Goal: Information Seeking & Learning: Learn about a topic

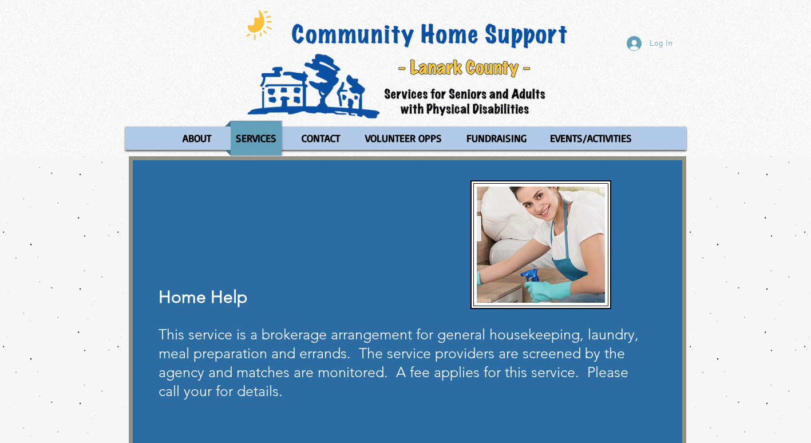
click at [655, 280] on div "main content" at bounding box center [407, 306] width 557 height 300
click at [716, 320] on div "main content" at bounding box center [405, 306] width 811 height 300
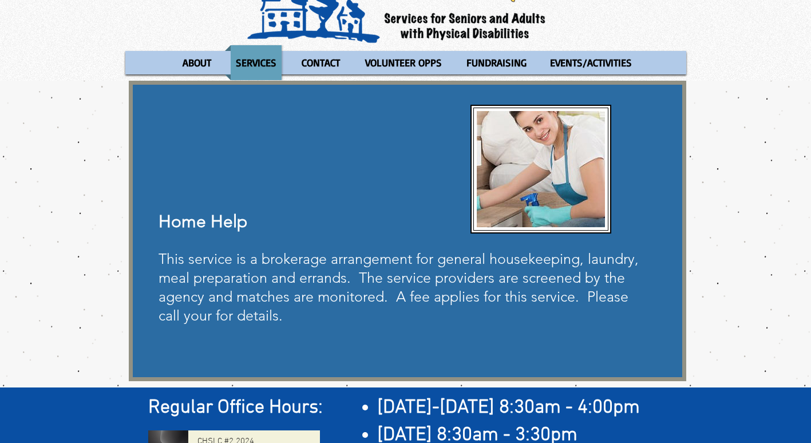
scroll to position [94, 0]
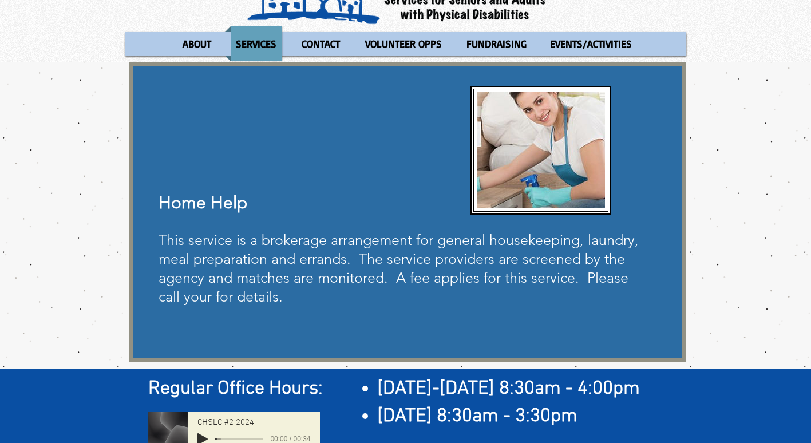
click at [774, 271] on div "main content" at bounding box center [405, 212] width 811 height 300
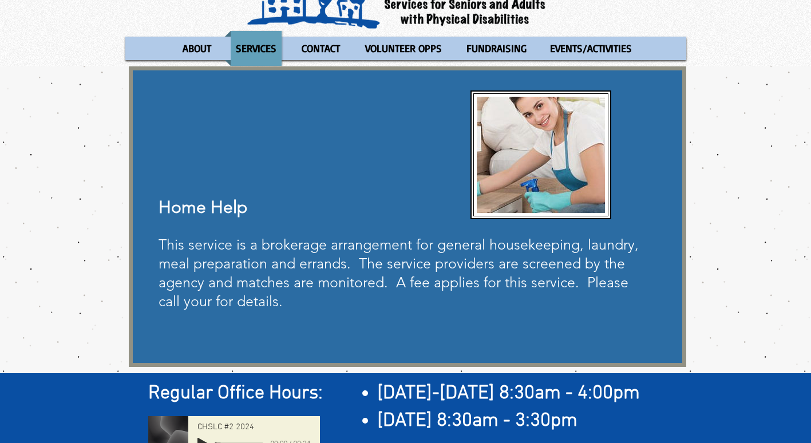
scroll to position [0, 0]
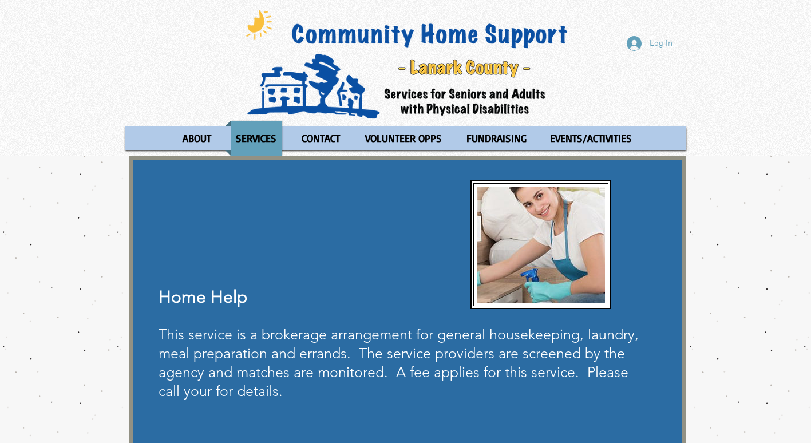
click at [698, 275] on div "main content" at bounding box center [405, 306] width 811 height 300
click at [646, 294] on div "main content" at bounding box center [407, 306] width 557 height 300
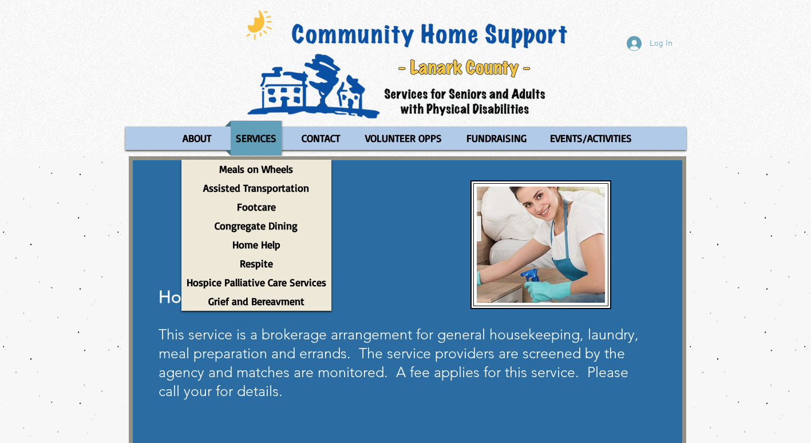
drag, startPoint x: 314, startPoint y: 265, endPoint x: 380, endPoint y: 243, distance: 69.8
click at [380, 243] on div "main content" at bounding box center [407, 306] width 557 height 300
click at [258, 244] on p "Home Help" at bounding box center [256, 244] width 58 height 19
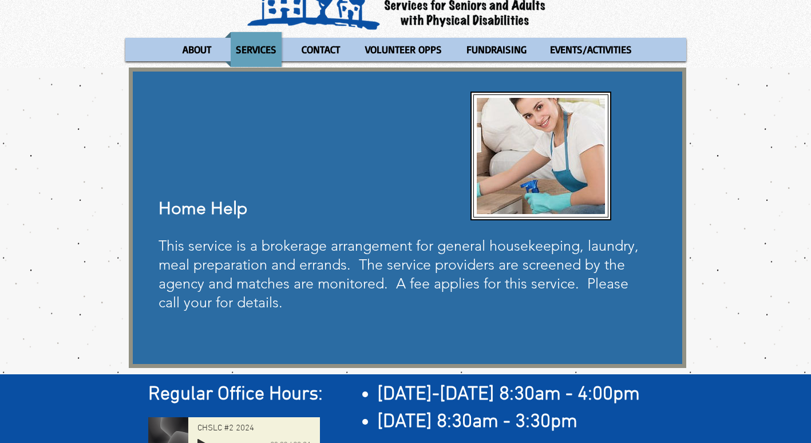
scroll to position [102, 0]
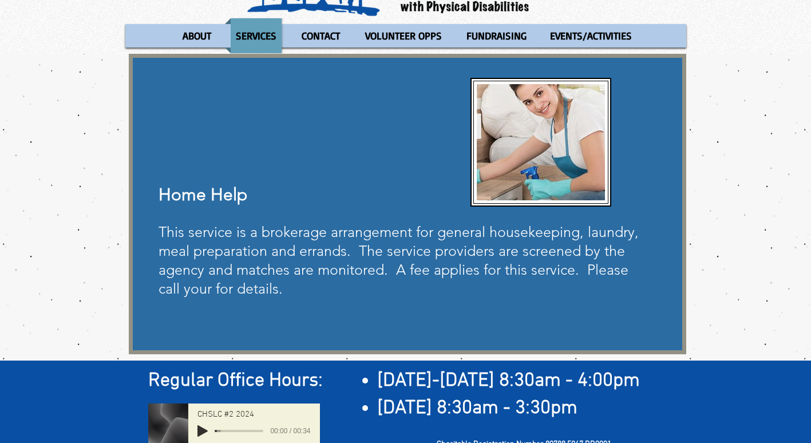
click at [633, 169] on div "main content" at bounding box center [407, 204] width 557 height 300
click at [384, 151] on div "main content" at bounding box center [407, 204] width 557 height 300
click at [737, 262] on div "main content" at bounding box center [405, 204] width 811 height 300
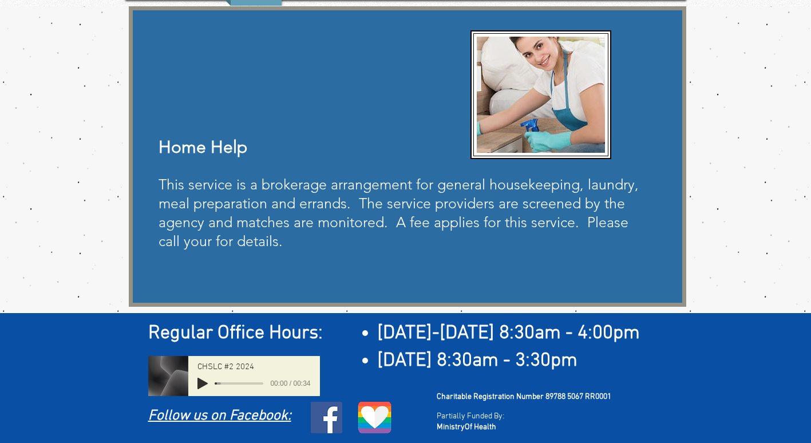
scroll to position [0, 0]
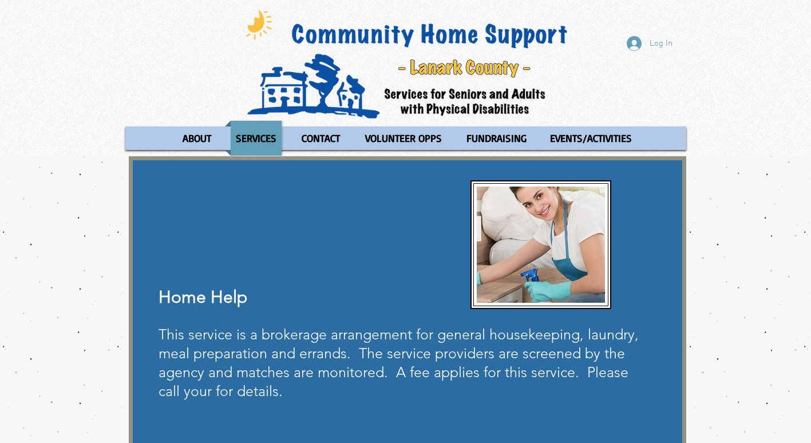
click at [726, 309] on div "main content" at bounding box center [405, 306] width 811 height 300
click at [377, 311] on div "main content" at bounding box center [407, 306] width 557 height 300
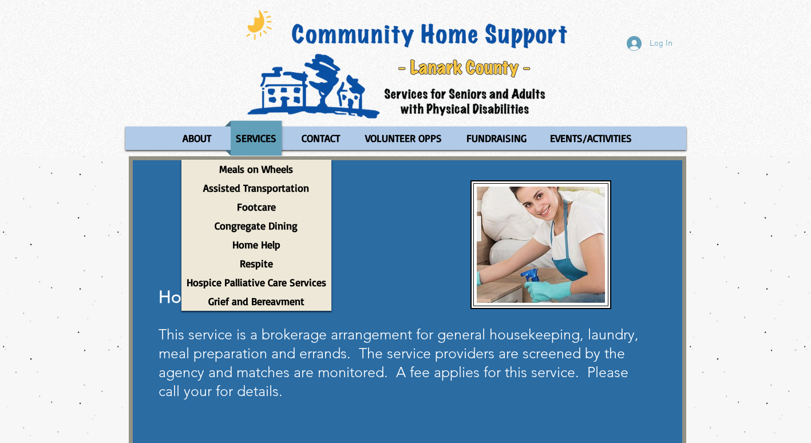
click at [376, 267] on div "main content" at bounding box center [407, 306] width 557 height 300
click at [371, 244] on div "main content" at bounding box center [407, 306] width 557 height 300
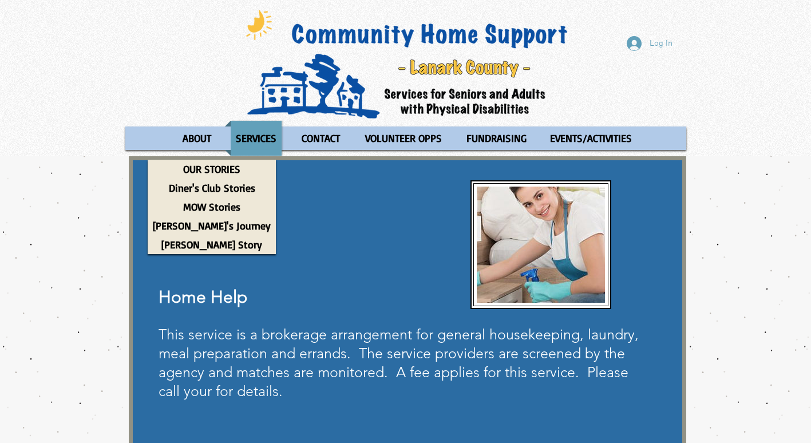
click at [172, 95] on div "Log In ABOUT OUR STORIES Diner's Club Stories MOW Stories [PERSON_NAME]'s Journ…" at bounding box center [405, 78] width 811 height 156
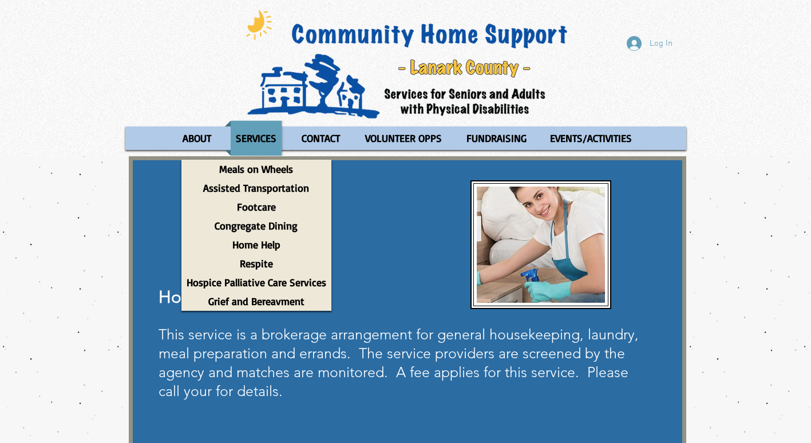
click at [420, 295] on div "main content" at bounding box center [407, 306] width 557 height 300
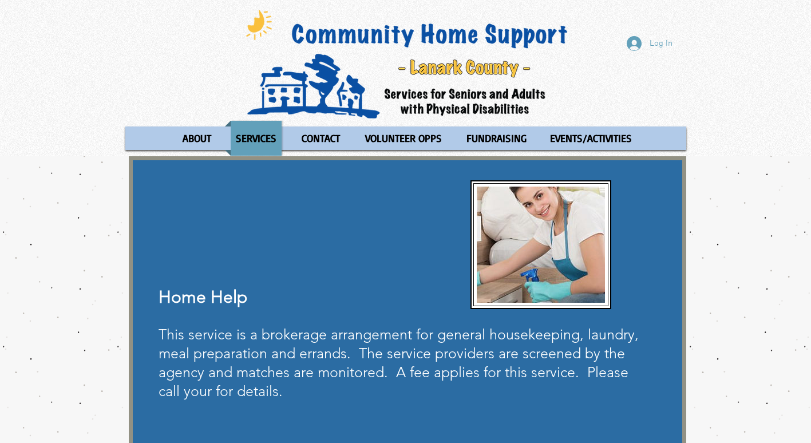
click at [754, 248] on div "main content" at bounding box center [405, 306] width 811 height 300
click at [305, 243] on div "main content" at bounding box center [407, 306] width 557 height 300
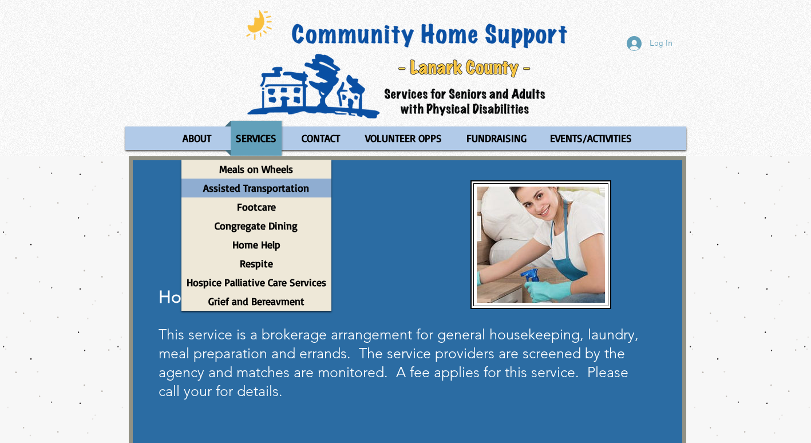
click at [302, 184] on p "Assisted Transportation" at bounding box center [256, 187] width 116 height 19
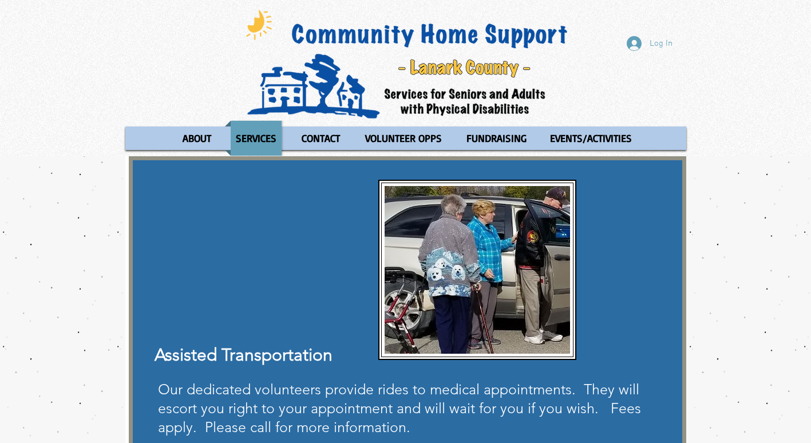
click at [715, 236] on div "main content" at bounding box center [405, 338] width 811 height 365
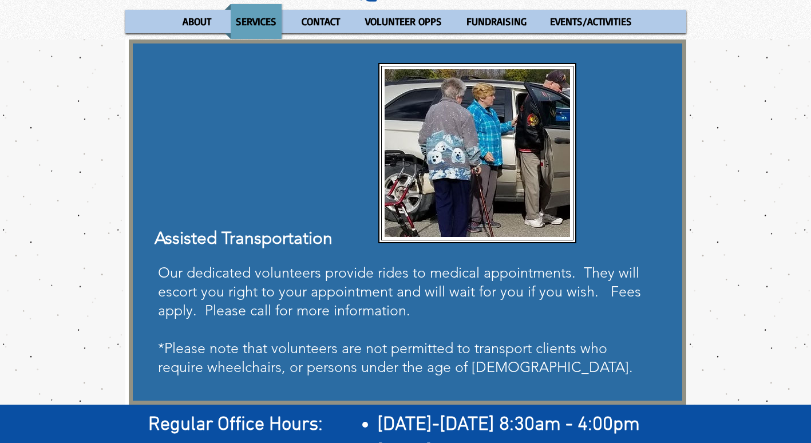
scroll to position [124, 0]
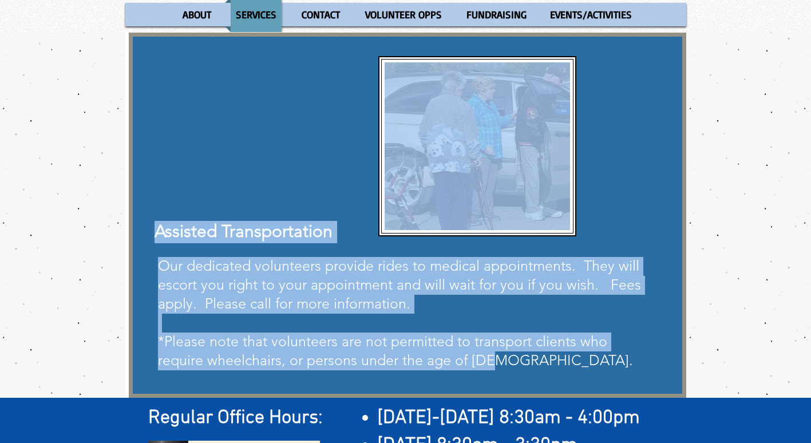
drag, startPoint x: 430, startPoint y: 253, endPoint x: 499, endPoint y: 353, distance: 121.4
click at [499, 353] on div "Assisted Transportation Our dedicated volunteers provide rides to medical appoi…" at bounding box center [407, 215] width 557 height 365
click at [437, 300] on p "Our dedicated volunteers provide rides to medical appointments. They will escor…" at bounding box center [406, 285] width 497 height 57
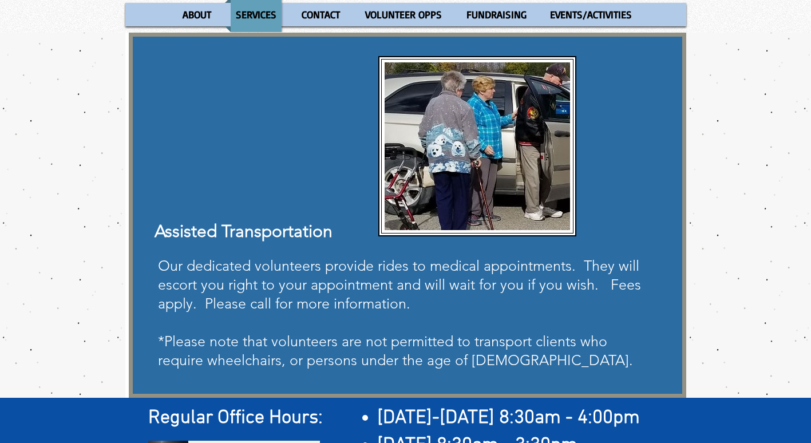
click at [720, 285] on div "main content" at bounding box center [405, 215] width 811 height 365
click at [617, 226] on div "main content" at bounding box center [407, 215] width 557 height 365
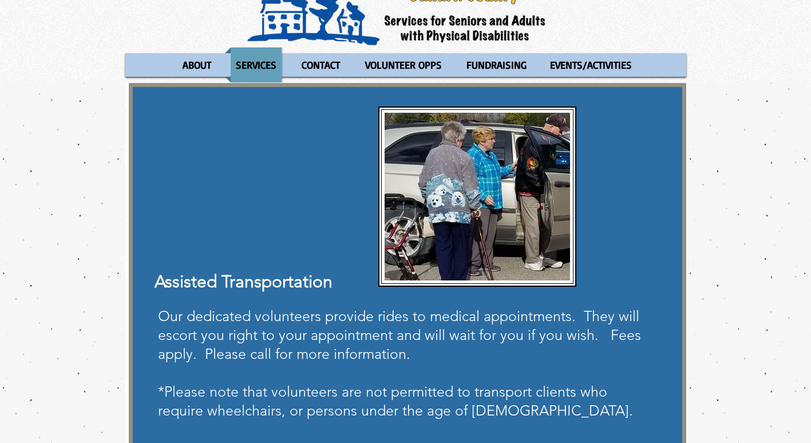
scroll to position [0, 0]
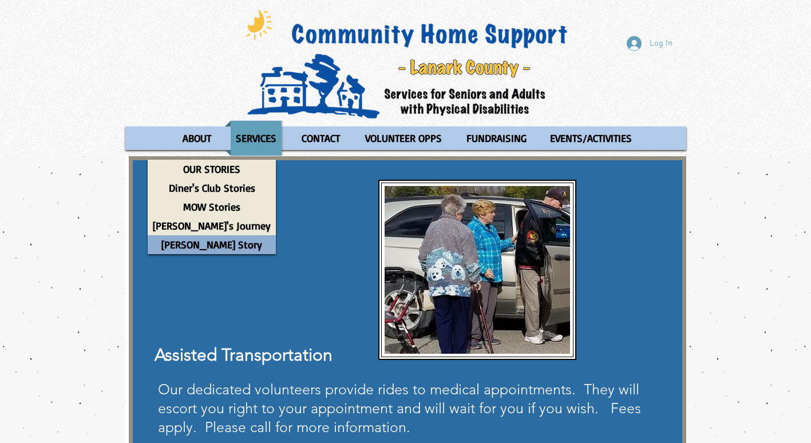
click at [211, 249] on p "[PERSON_NAME] Story" at bounding box center [211, 244] width 111 height 19
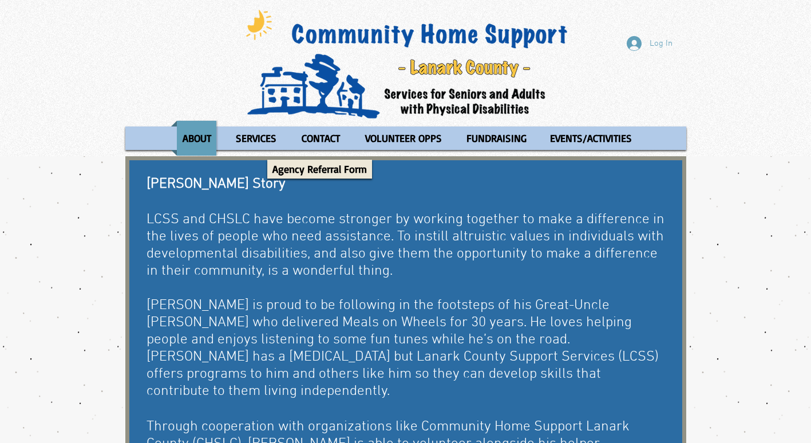
click at [125, 70] on div "Log In ABOUT OUR STORIES Diner's Club Stories MOW Stories Lois's Journey Ryan's…" at bounding box center [405, 78] width 811 height 156
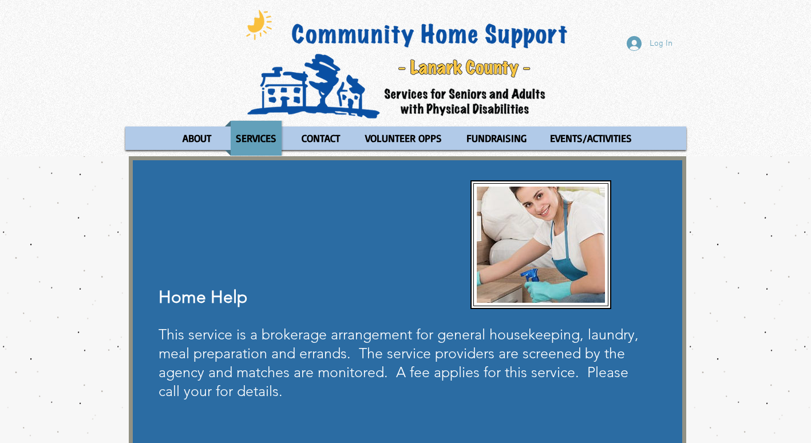
click at [620, 287] on div "main content" at bounding box center [407, 306] width 557 height 300
click at [728, 331] on div "main content" at bounding box center [405, 306] width 811 height 300
click at [387, 265] on div "main content" at bounding box center [407, 306] width 557 height 300
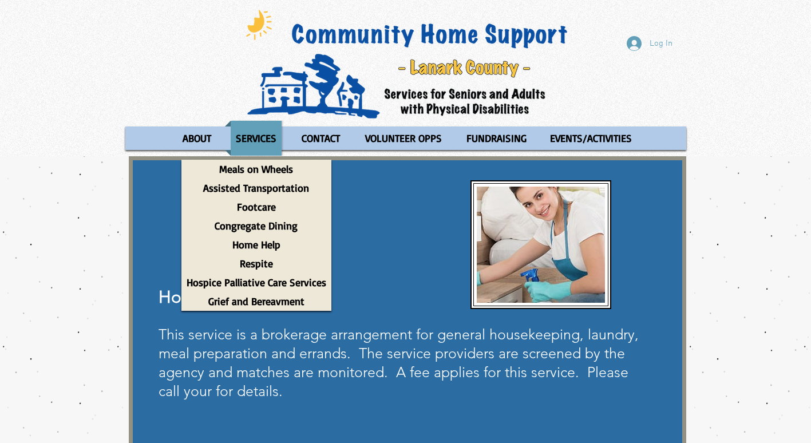
click at [371, 257] on div "main content" at bounding box center [407, 306] width 557 height 300
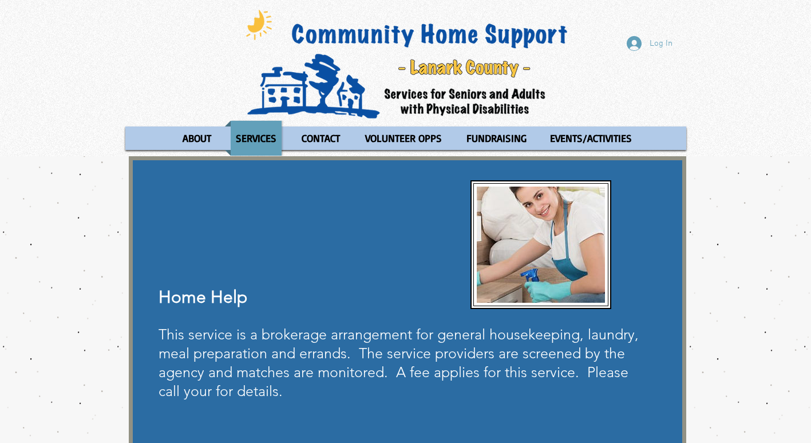
click at [369, 251] on div "main content" at bounding box center [407, 306] width 557 height 300
click at [774, 350] on div "main content" at bounding box center [405, 306] width 811 height 300
click at [741, 222] on div "main content" at bounding box center [405, 306] width 811 height 300
click at [635, 232] on div "main content" at bounding box center [407, 306] width 557 height 300
click at [713, 189] on div "main content" at bounding box center [405, 306] width 811 height 300
